Goal: Information Seeking & Learning: Learn about a topic

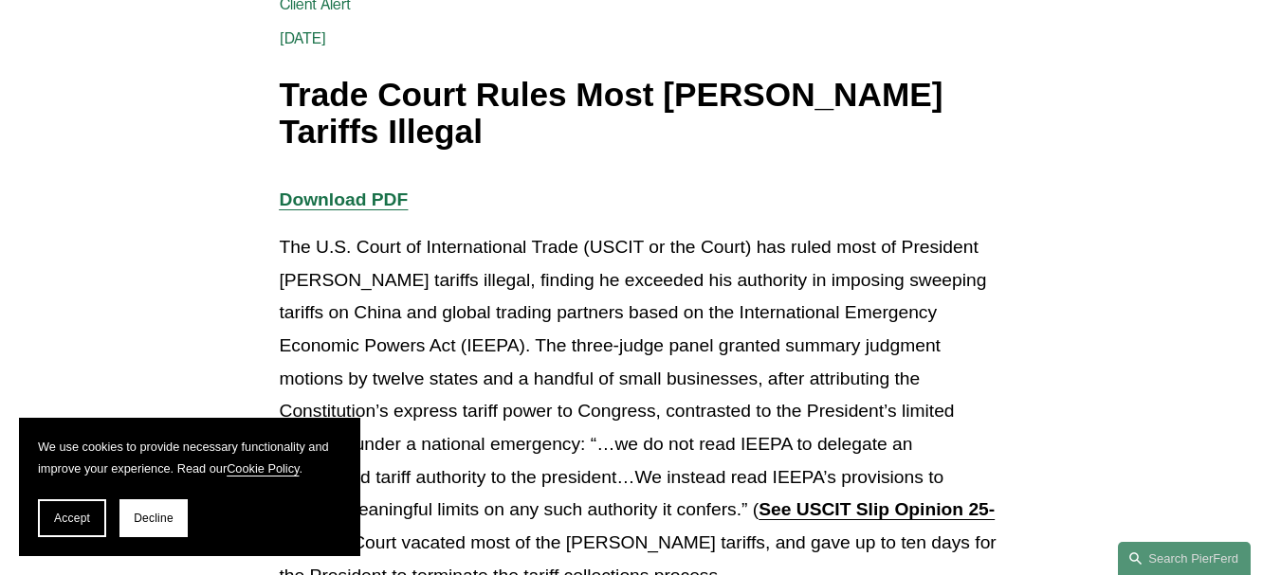
scroll to position [284, 0]
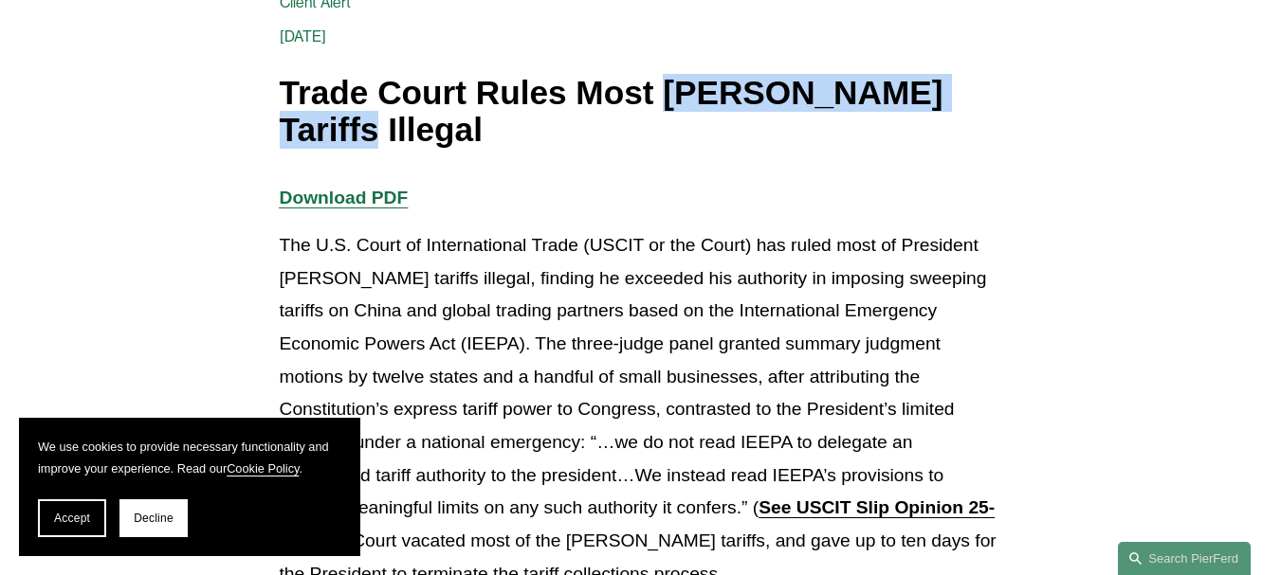
drag, startPoint x: 665, startPoint y: 88, endPoint x: 995, endPoint y: 92, distance: 329.9
click at [995, 92] on h1 "Trade Court Rules Most [PERSON_NAME] Tariffs Illegal" at bounding box center [641, 111] width 722 height 73
copy h1 "[PERSON_NAME] Tariffs Illegal"
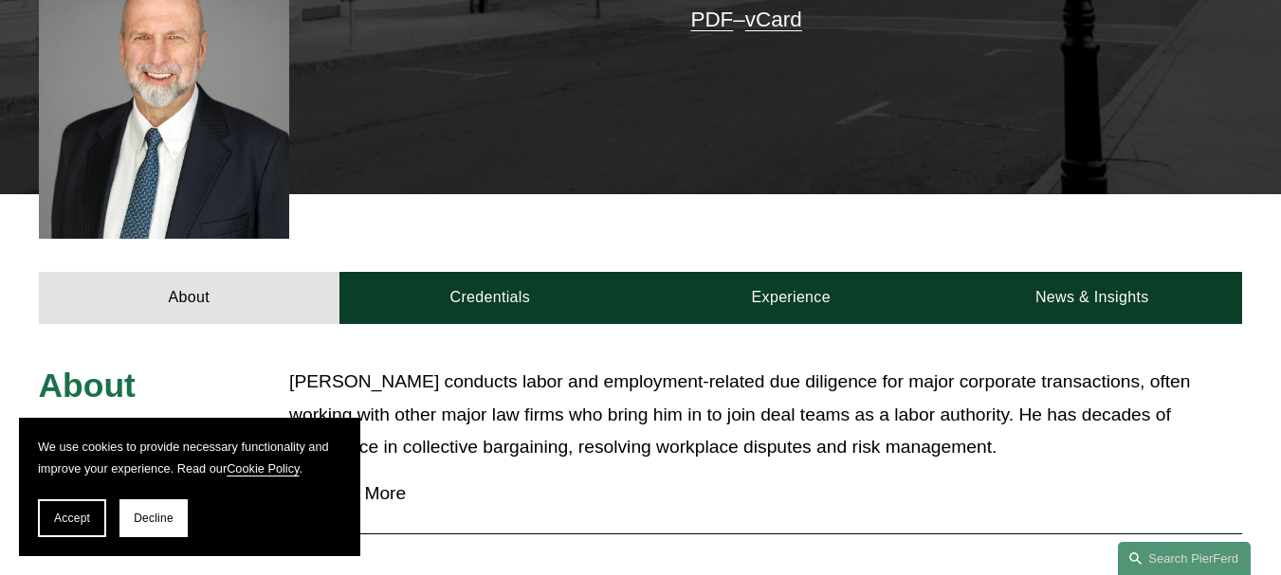
scroll to position [578, 0]
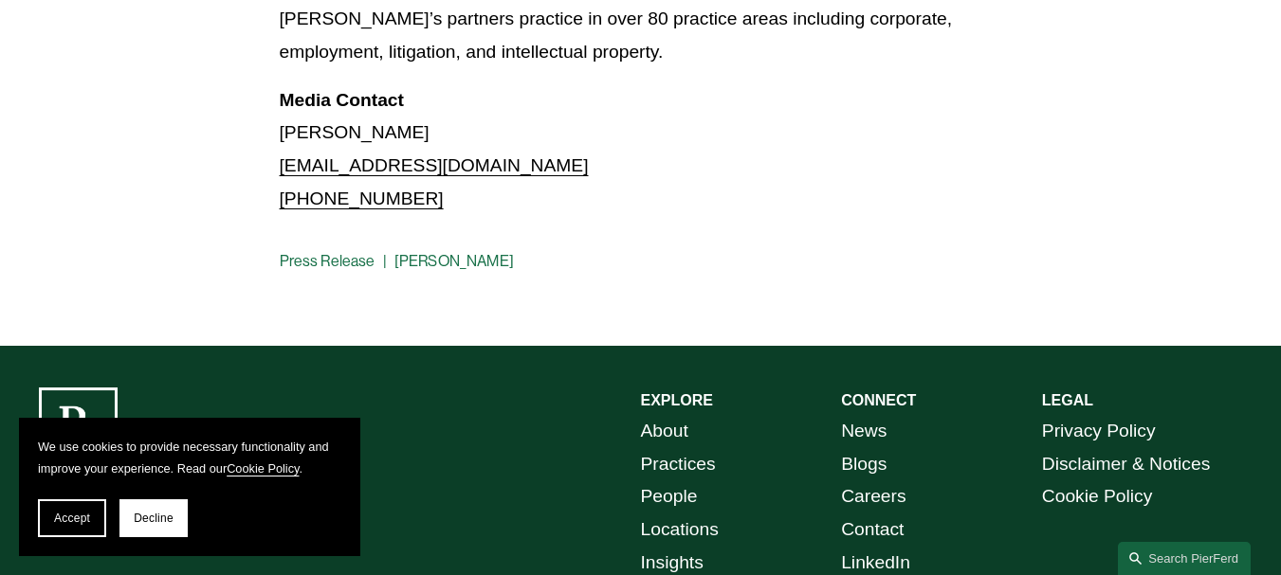
scroll to position [2275, 0]
